Goal: Navigation & Orientation: Go to known website

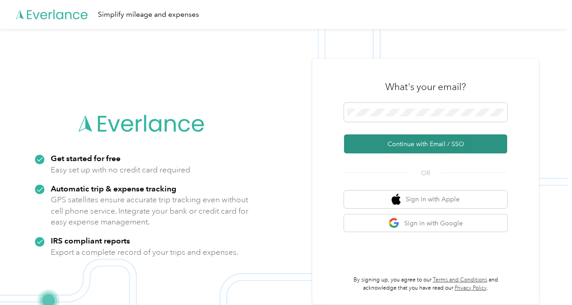
click at [397, 140] on button "Continue with Email / SSO" at bounding box center [425, 144] width 163 height 19
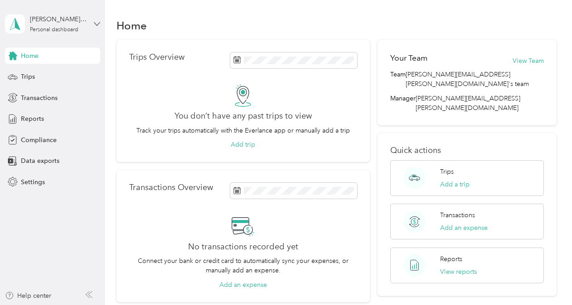
click at [98, 24] on icon at bounding box center [97, 24] width 6 height 6
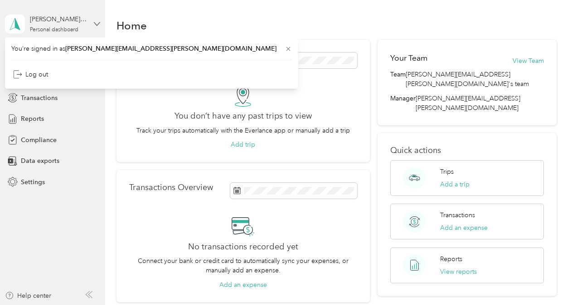
click at [95, 21] on icon at bounding box center [97, 24] width 6 height 6
